Goal: Use online tool/utility

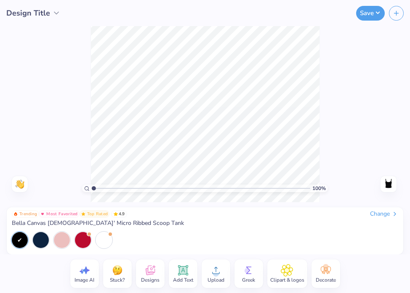
click at [186, 279] on span "Add Text" at bounding box center [183, 280] width 20 height 7
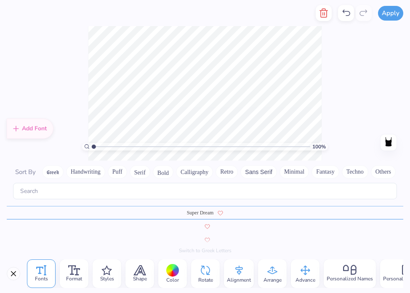
scroll to position [3648, 0]
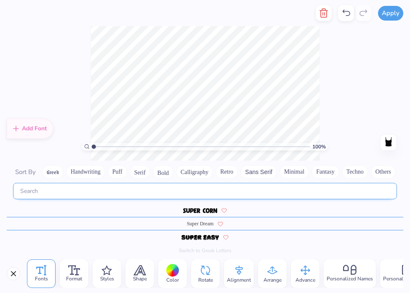
click at [119, 190] on input "text" at bounding box center [205, 191] width 384 height 16
type input "I"
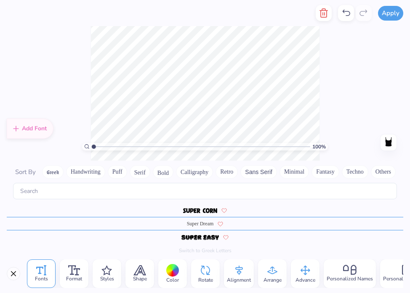
scroll to position [0, 0]
type textarea "I HATE RAVES"
click at [196, 175] on button "Calligraphy" at bounding box center [194, 171] width 37 height 13
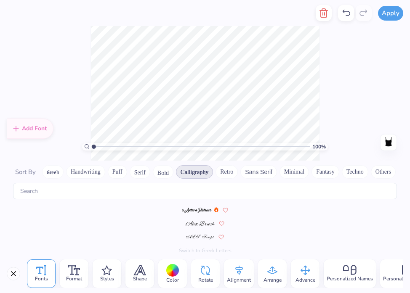
scroll to position [0, 0]
click at [199, 228] on div at bounding box center [205, 224] width 396 height 13
click at [199, 211] on img at bounding box center [200, 210] width 23 height 5
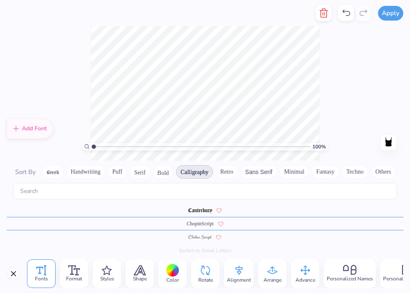
scroll to position [0, 0]
type textarea "E"
type textarea "I"
type textarea "i hate raves"
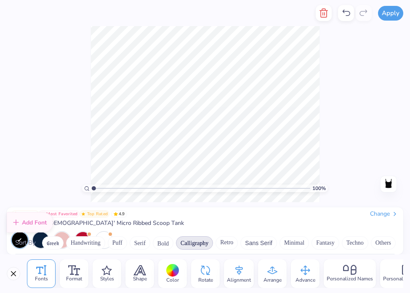
scroll to position [126, 0]
